Goal: Find specific page/section: Find specific page/section

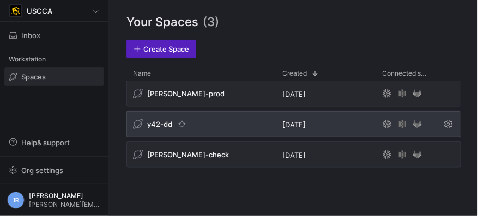
click at [154, 126] on span "y42-dd" at bounding box center [159, 124] width 25 height 9
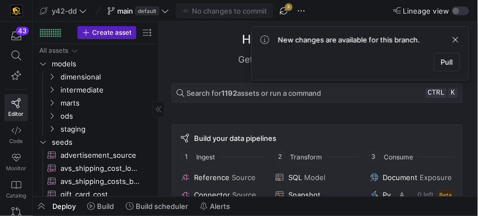
drag, startPoint x: 185, startPoint y: 142, endPoint x: 132, endPoint y: 134, distance: 54.1
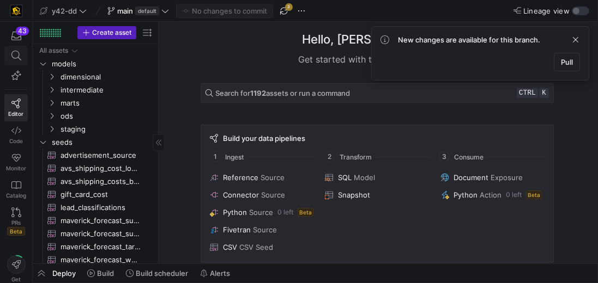
click at [16, 58] on icon at bounding box center [16, 56] width 10 height 10
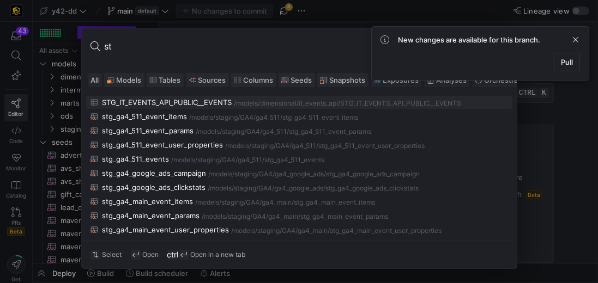
type input "s"
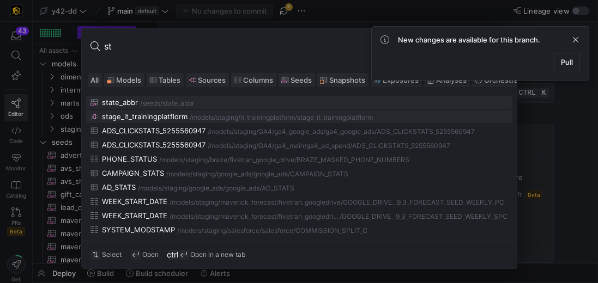
type input "s"
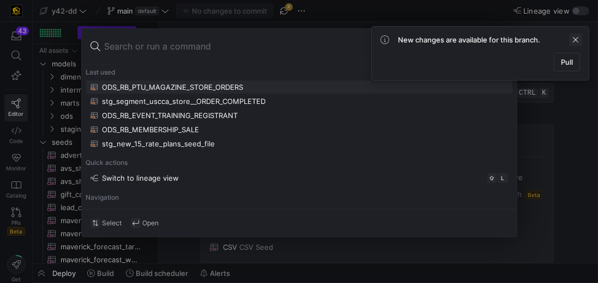
click at [478, 39] on span at bounding box center [575, 39] width 13 height 13
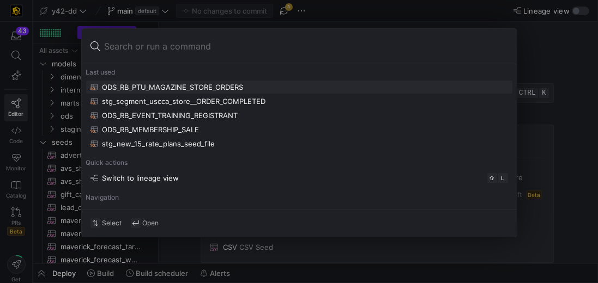
click at [147, 45] on input at bounding box center [306, 46] width 403 height 17
paste input "stg_segment_cabelas_shield_deltadefense_com_checkout_step_viewed"
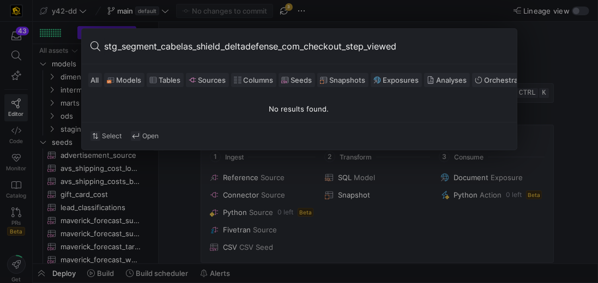
type input "stg_segment_cabelas_shield_deltadefense_com_checkout_step_viewed"
click at [373, 12] on div at bounding box center [299, 141] width 598 height 283
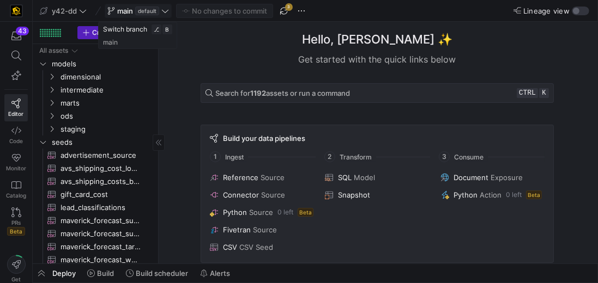
click at [149, 14] on span "default" at bounding box center [147, 11] width 24 height 9
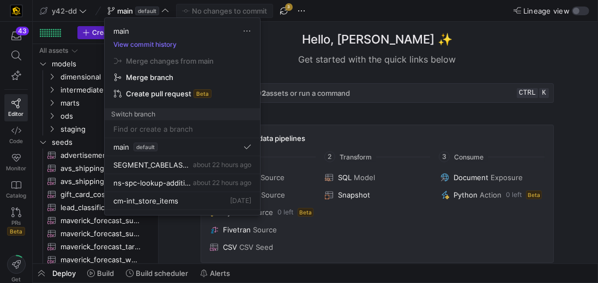
click at [160, 125] on input at bounding box center [182, 129] width 138 height 9
